Goal: Task Accomplishment & Management: Complete application form

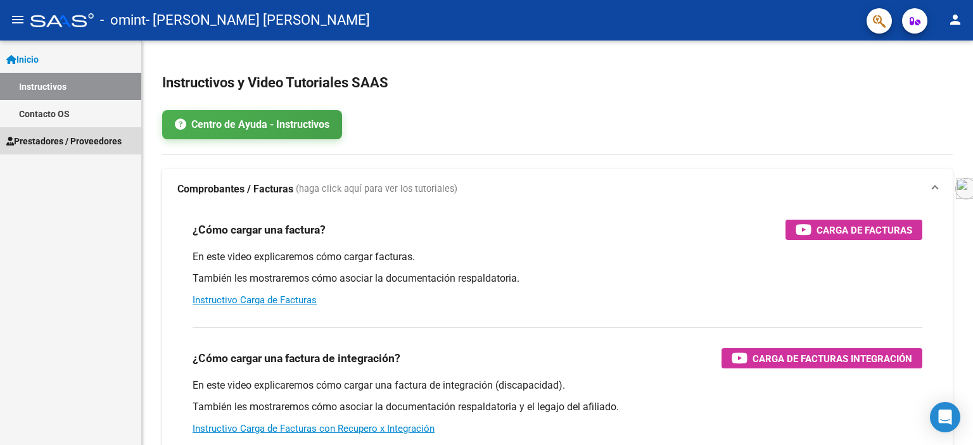
click at [108, 146] on span "Prestadores / Proveedores" at bounding box center [63, 141] width 115 height 14
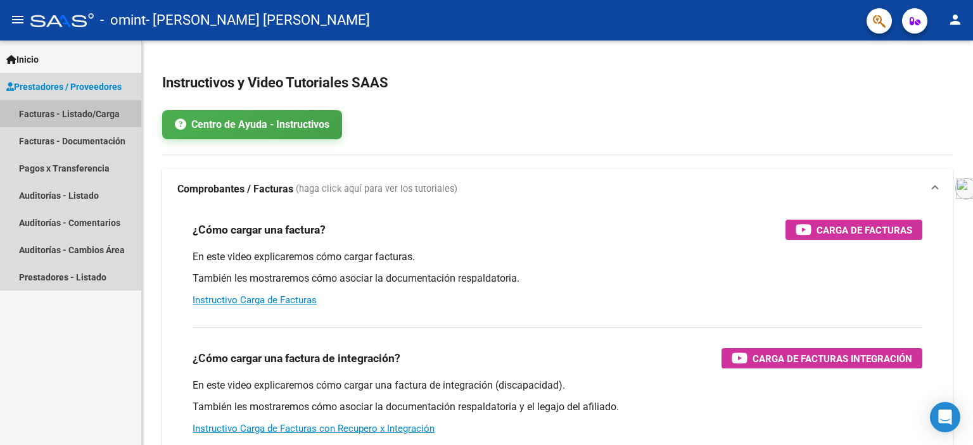
click at [102, 120] on link "Facturas - Listado/Carga" at bounding box center [70, 113] width 141 height 27
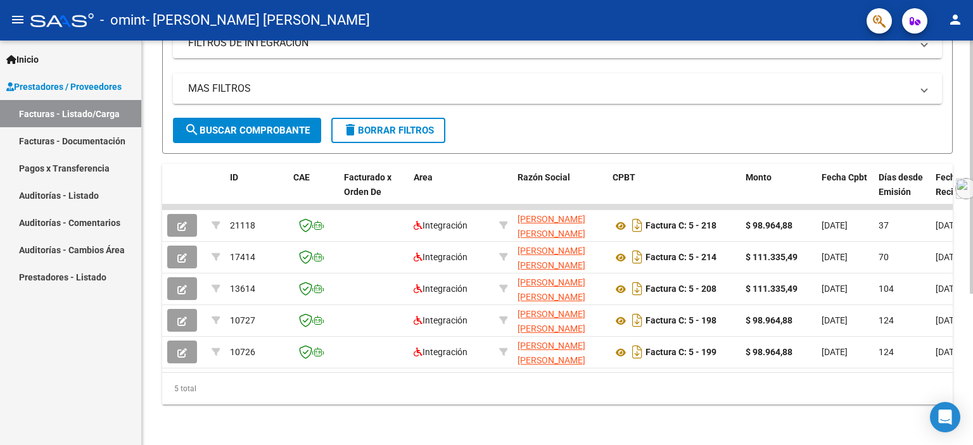
scroll to position [241, 0]
click at [972, 311] on div at bounding box center [970, 317] width 3 height 253
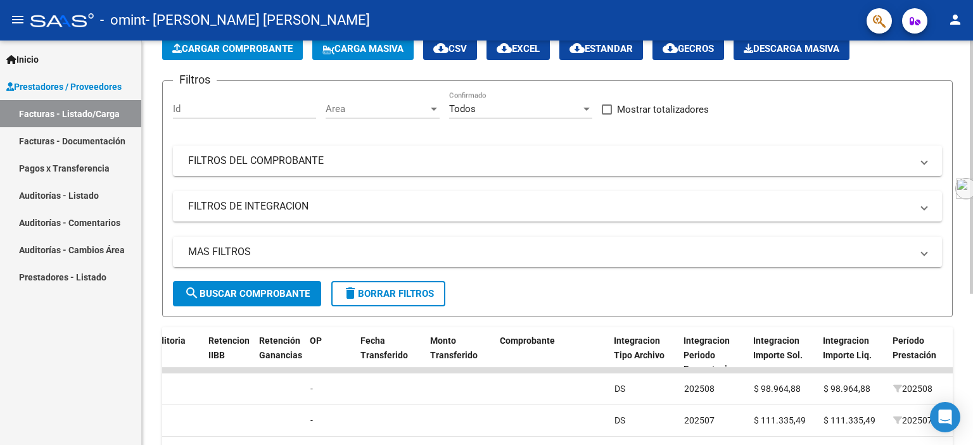
scroll to position [0, 0]
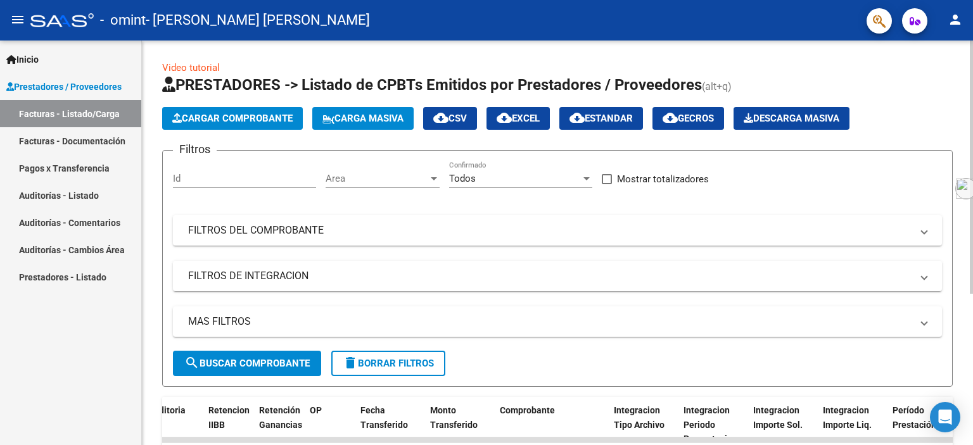
click at [964, 35] on div "menu - omint - [PERSON_NAME] [PERSON_NAME] person Inicio Instructivos Contacto …" at bounding box center [486, 222] width 973 height 445
click at [219, 113] on span "Cargar Comprobante" at bounding box center [232, 118] width 120 height 11
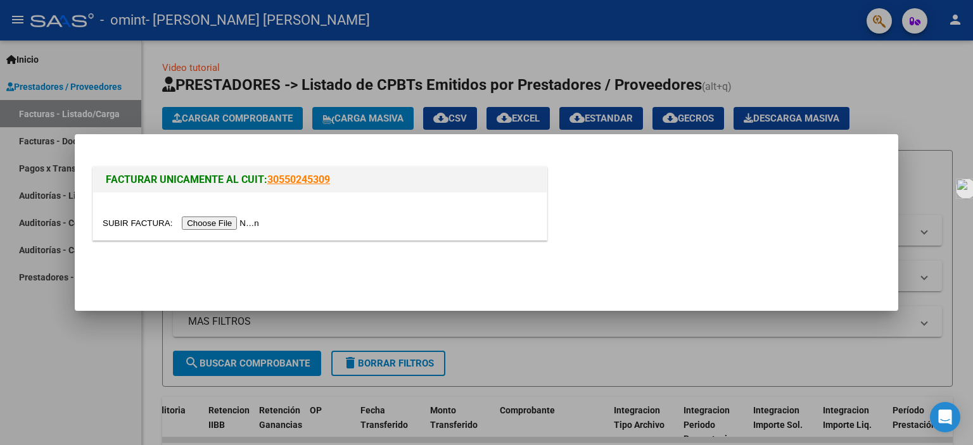
click at [933, 103] on div at bounding box center [486, 222] width 973 height 445
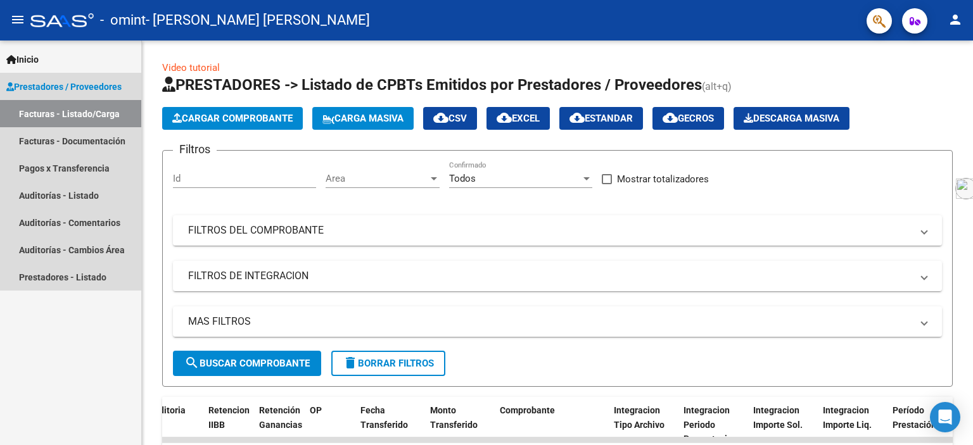
click at [46, 89] on span "Prestadores / Proveedores" at bounding box center [63, 87] width 115 height 14
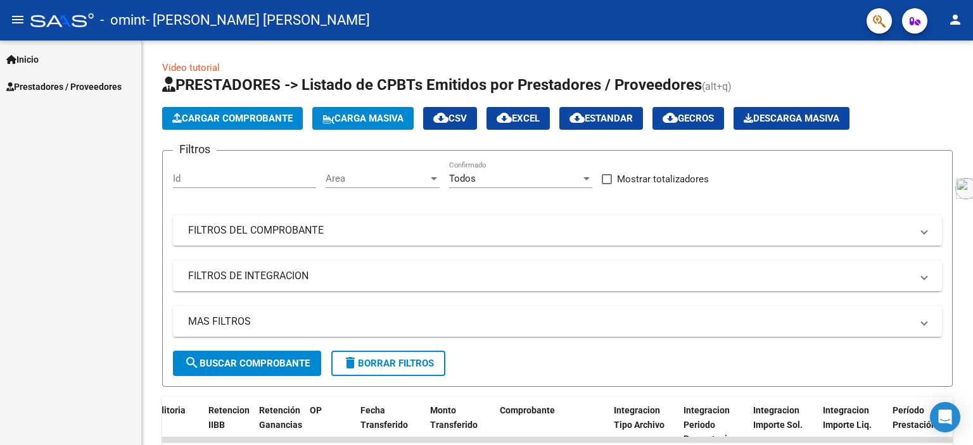
click at [46, 89] on span "Prestadores / Proveedores" at bounding box center [63, 87] width 115 height 14
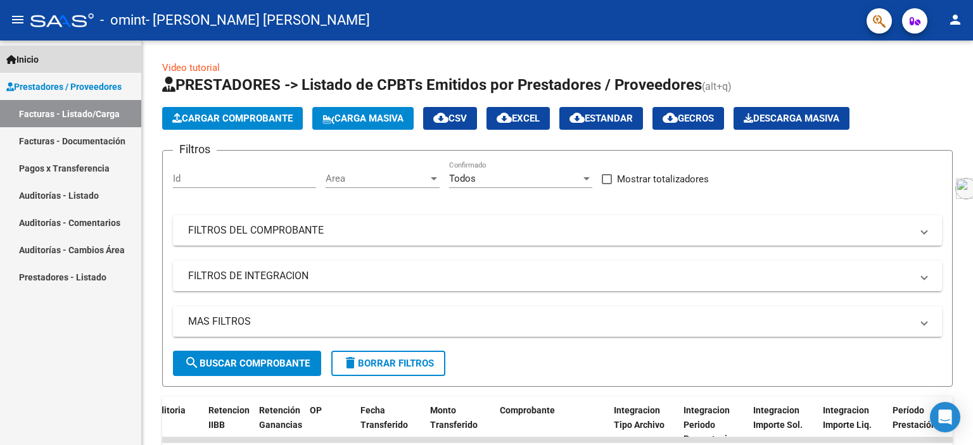
click at [65, 53] on link "Inicio" at bounding box center [70, 59] width 141 height 27
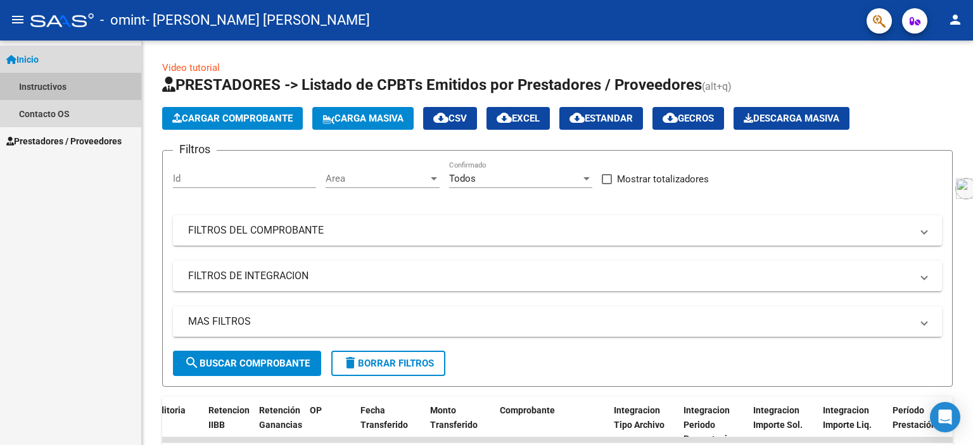
click at [76, 80] on link "Instructivos" at bounding box center [70, 86] width 141 height 27
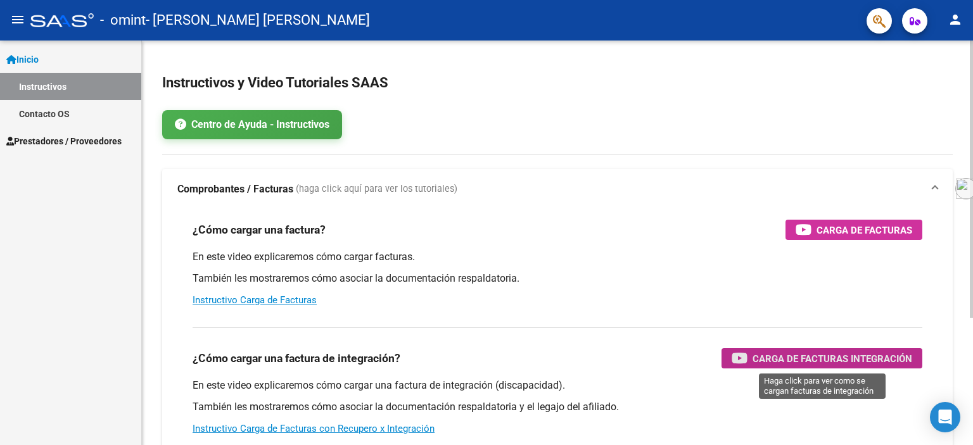
click at [775, 357] on span "Carga de Facturas Integración" at bounding box center [832, 359] width 160 height 16
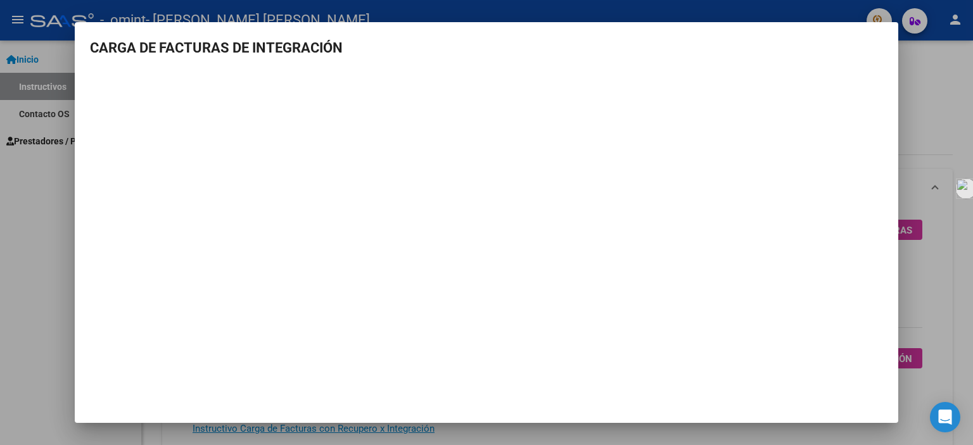
click at [49, 238] on div at bounding box center [486, 222] width 973 height 445
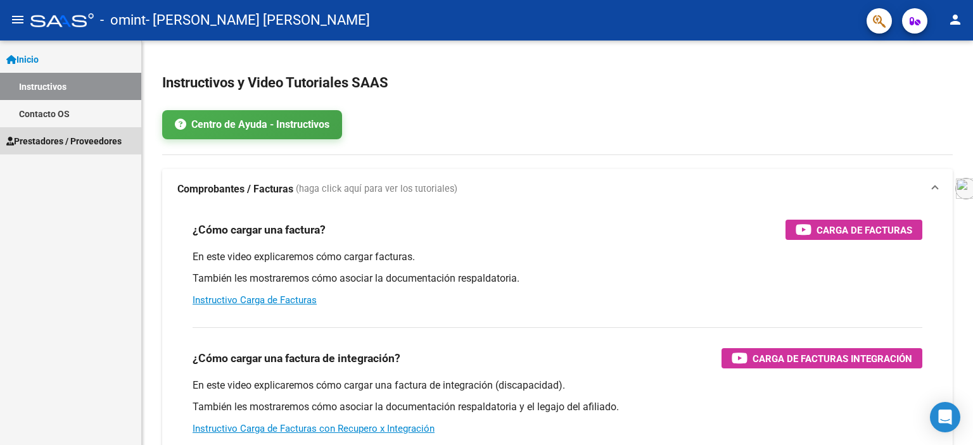
click at [66, 135] on span "Prestadores / Proveedores" at bounding box center [63, 141] width 115 height 14
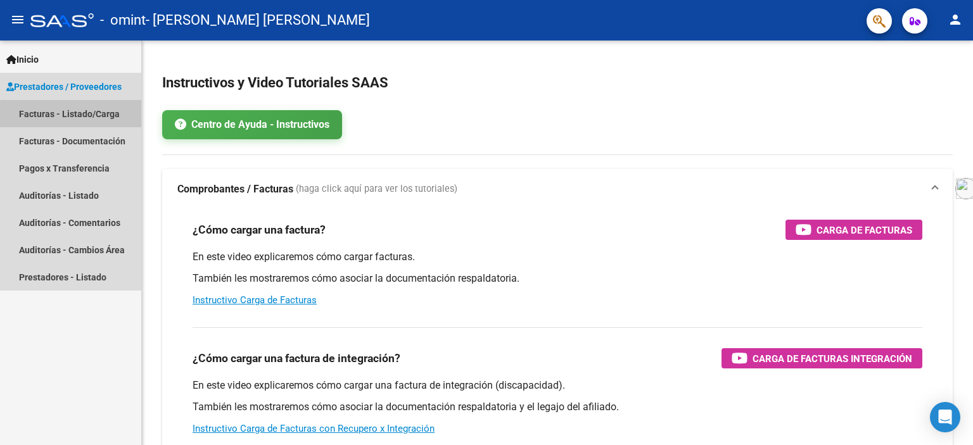
click at [87, 117] on link "Facturas - Listado/Carga" at bounding box center [70, 113] width 141 height 27
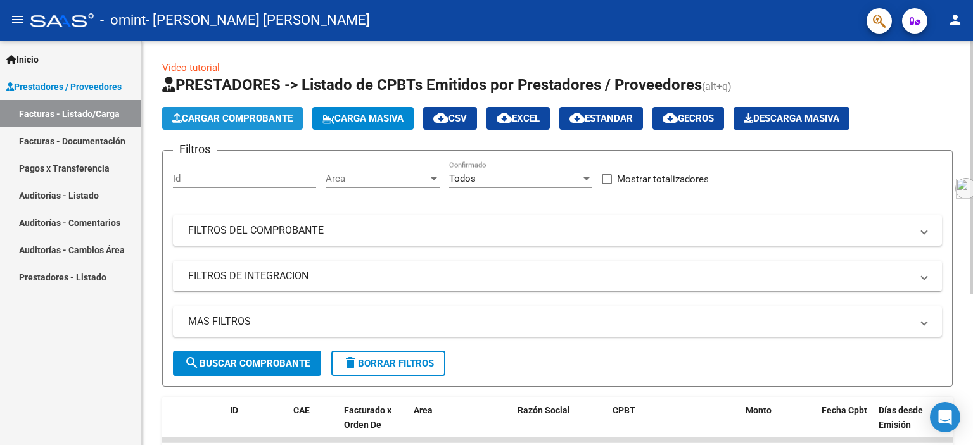
click at [237, 119] on span "Cargar Comprobante" at bounding box center [232, 118] width 120 height 11
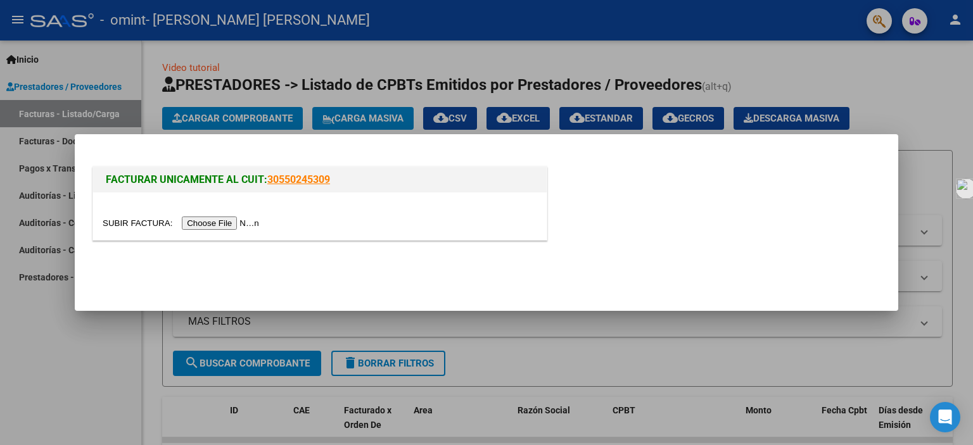
click at [228, 220] on input "file" at bounding box center [183, 223] width 160 height 13
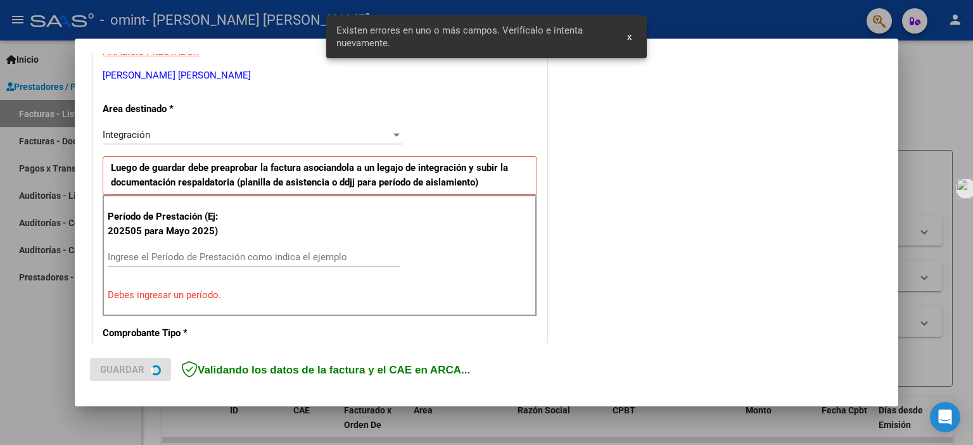
scroll to position [271, 0]
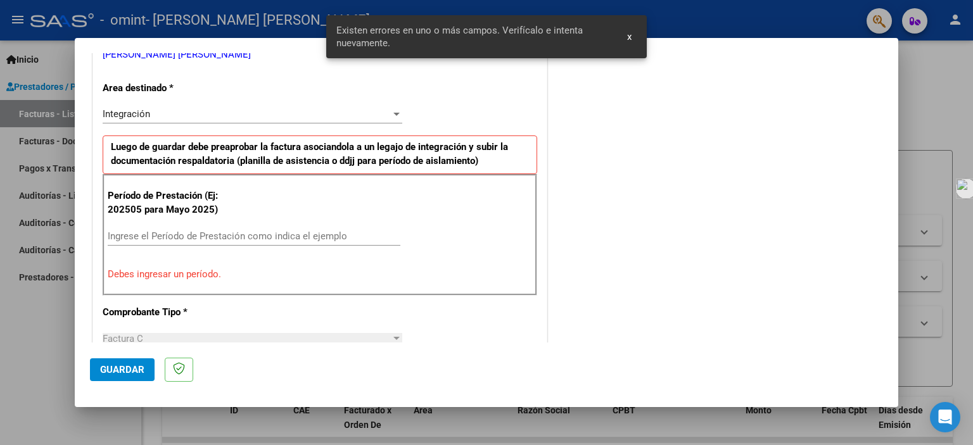
click at [163, 232] on input "Ingrese el Período de Prestación como indica el ejemplo" at bounding box center [254, 235] width 293 height 11
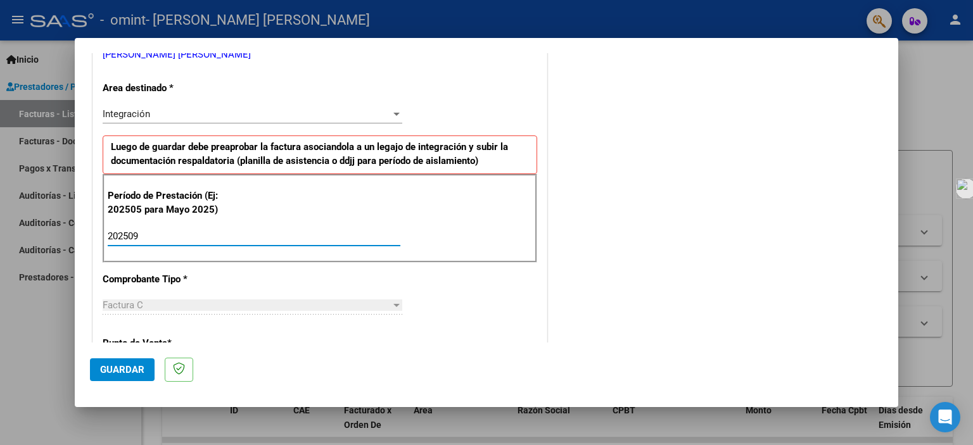
type input "202509"
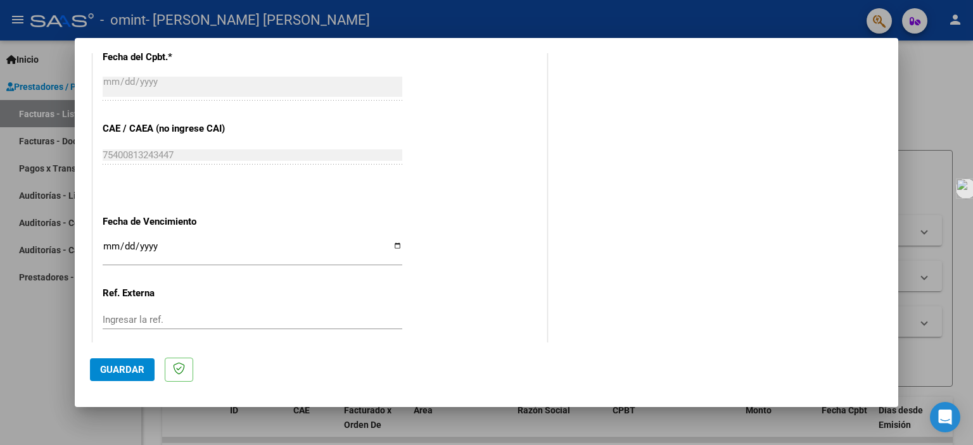
scroll to position [823, 0]
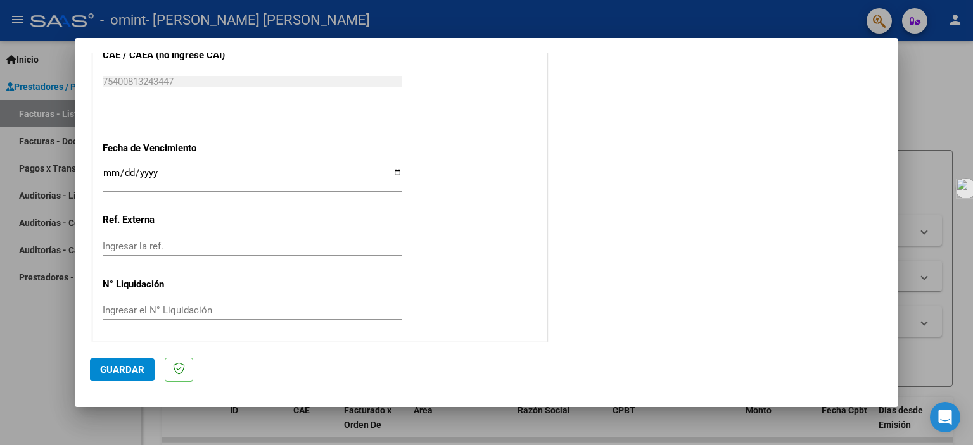
click at [137, 371] on span "Guardar" at bounding box center [122, 369] width 44 height 11
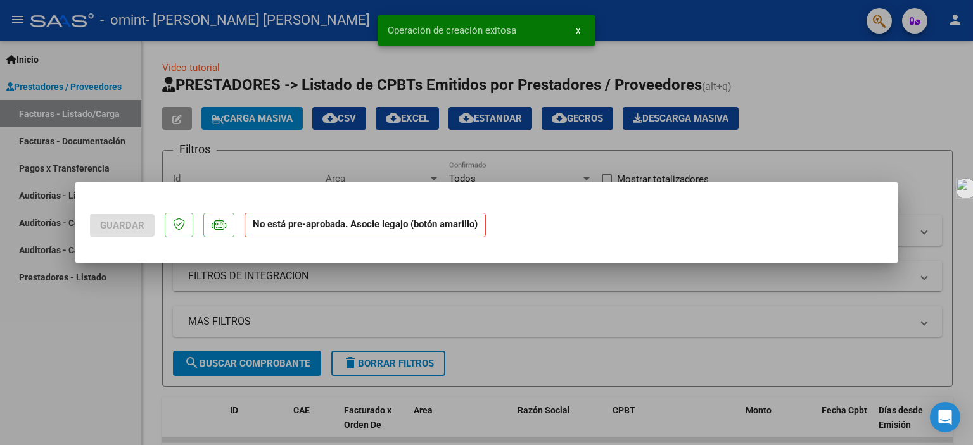
scroll to position [0, 0]
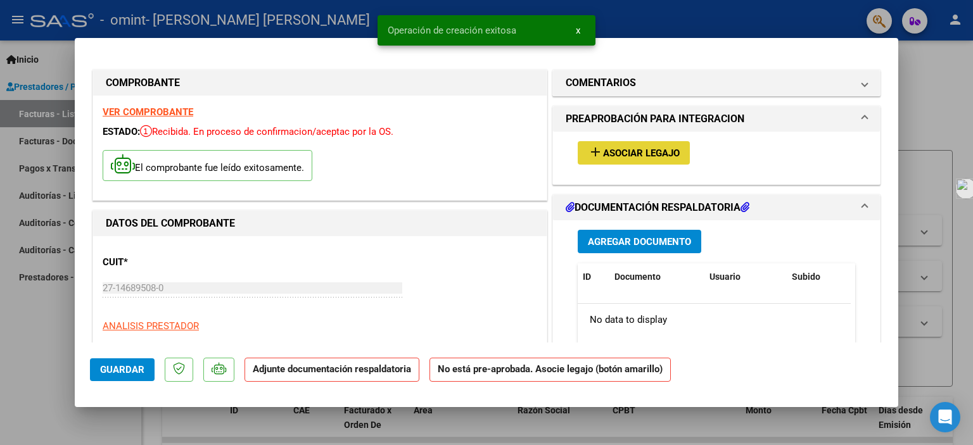
click at [656, 156] on span "Asociar Legajo" at bounding box center [641, 153] width 77 height 11
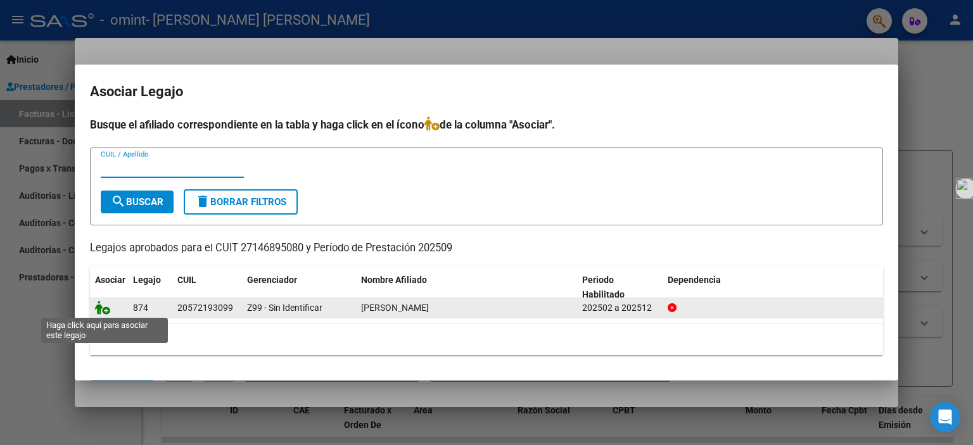
click at [104, 311] on icon at bounding box center [102, 308] width 15 height 14
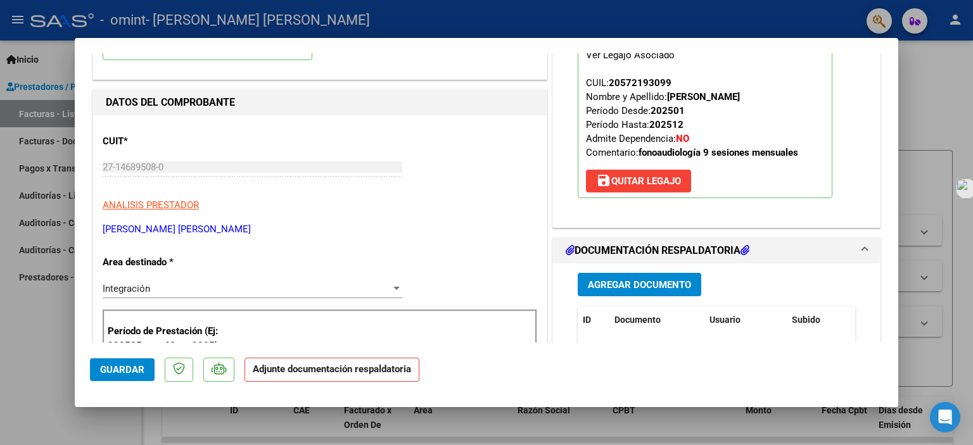
scroll to position [132, 0]
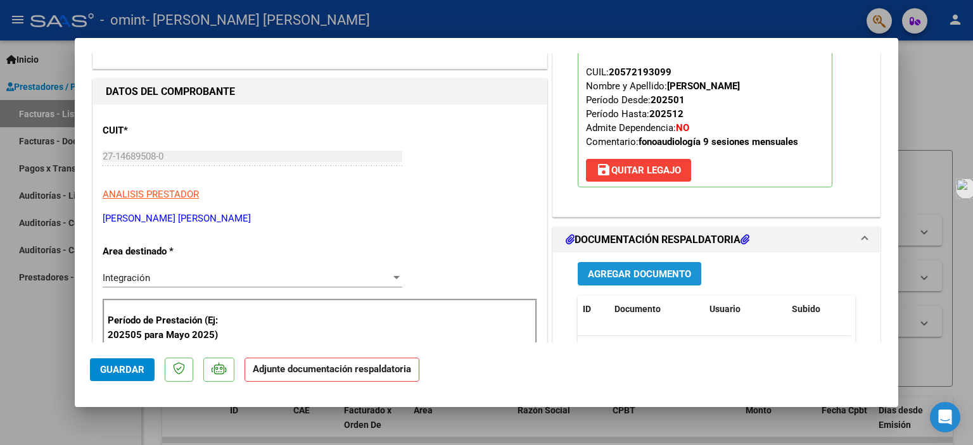
click at [674, 275] on span "Agregar Documento" at bounding box center [639, 273] width 103 height 11
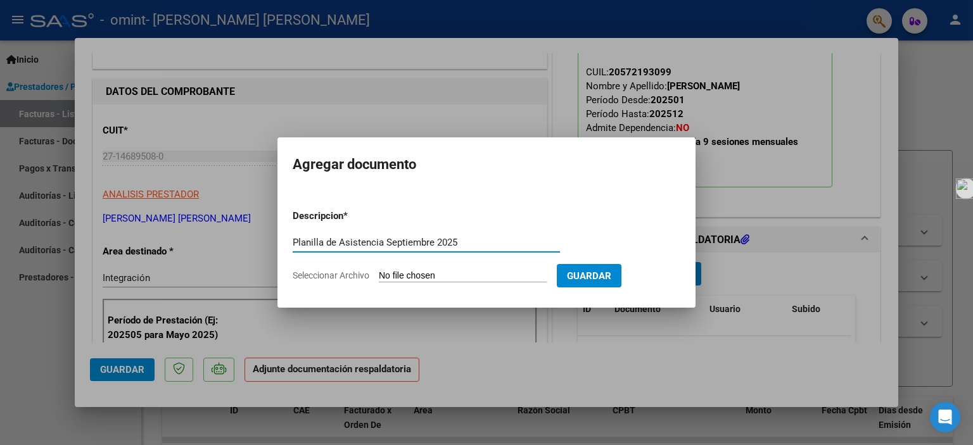
type input "Planilla de Asistencia Septiembre 2025"
click at [500, 276] on input "Seleccionar Archivo" at bounding box center [463, 276] width 168 height 12
type input "C:\fakepath\Planilla de Asistencia [PERSON_NAME] [DATE].jpg"
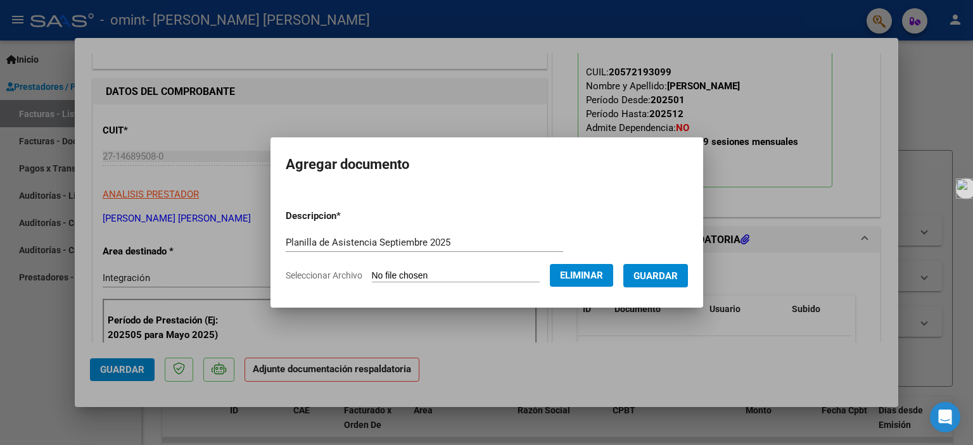
click at [676, 270] on span "Guardar" at bounding box center [655, 275] width 44 height 11
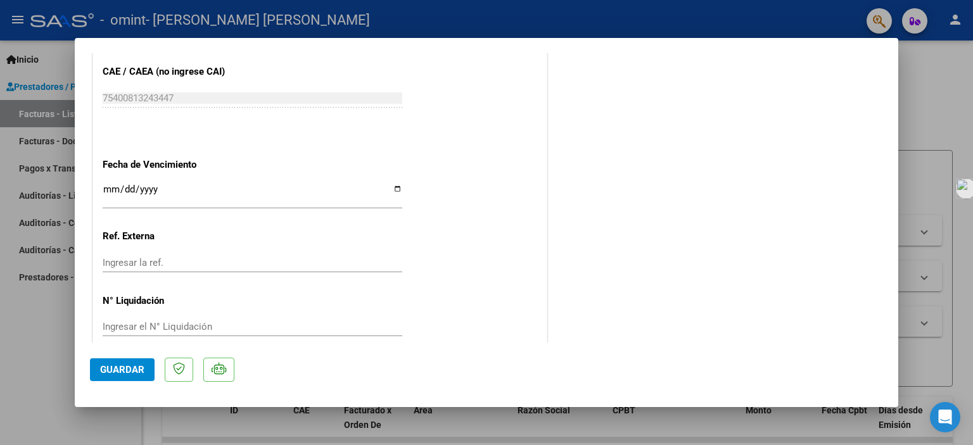
scroll to position [843, 0]
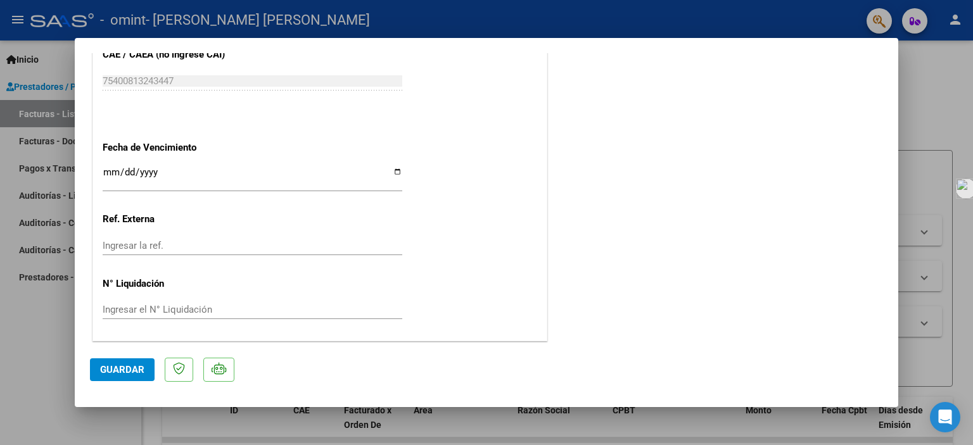
click at [123, 374] on span "Guardar" at bounding box center [122, 369] width 44 height 11
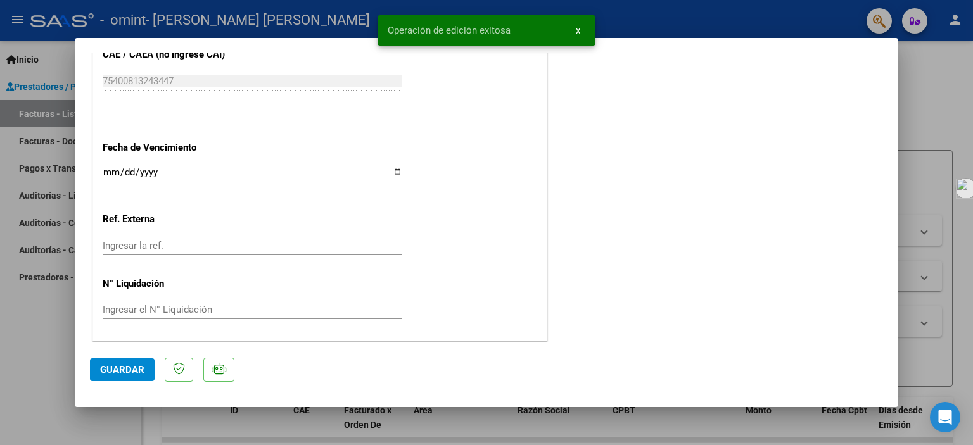
click at [101, 434] on div at bounding box center [486, 222] width 973 height 445
type input "$ 0,00"
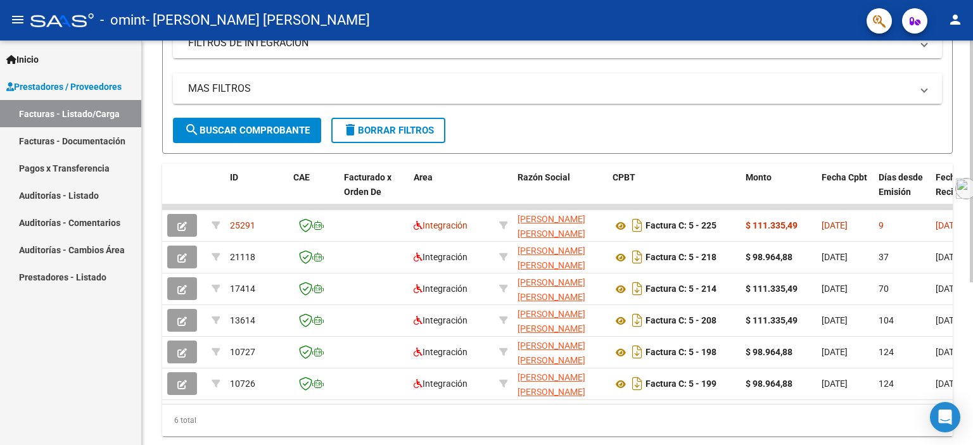
scroll to position [235, 0]
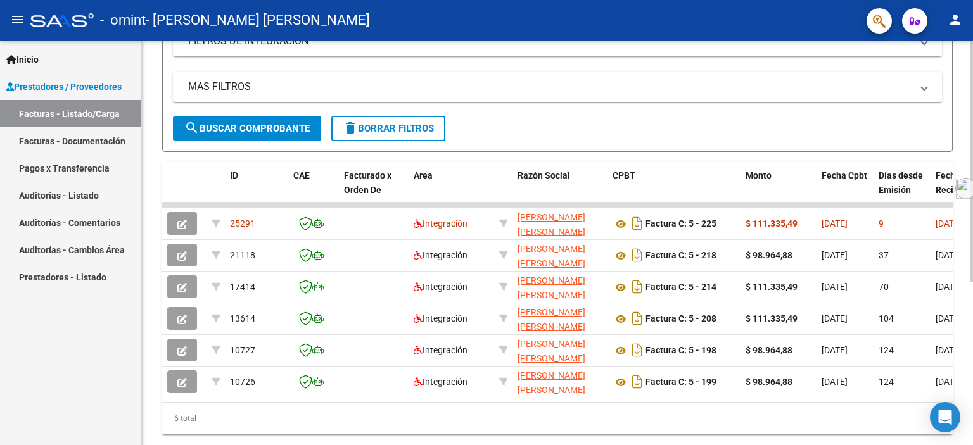
click at [972, 218] on div at bounding box center [970, 306] width 3 height 242
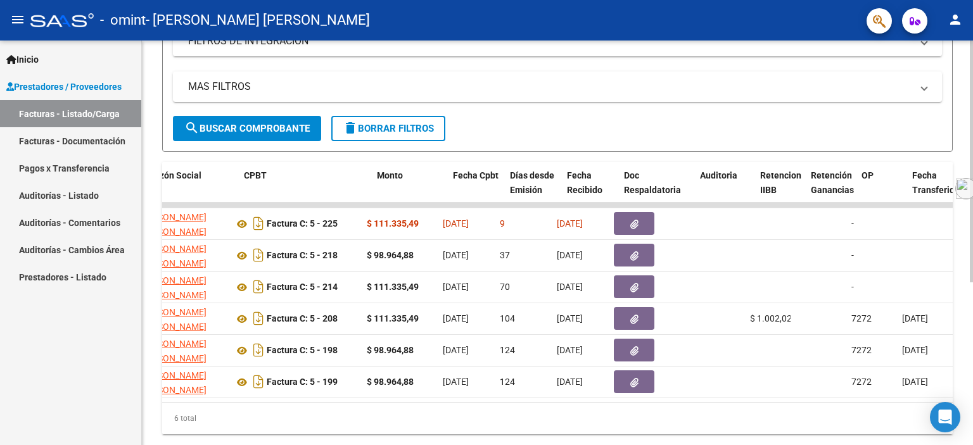
scroll to position [0, 389]
